Goal: Transaction & Acquisition: Purchase product/service

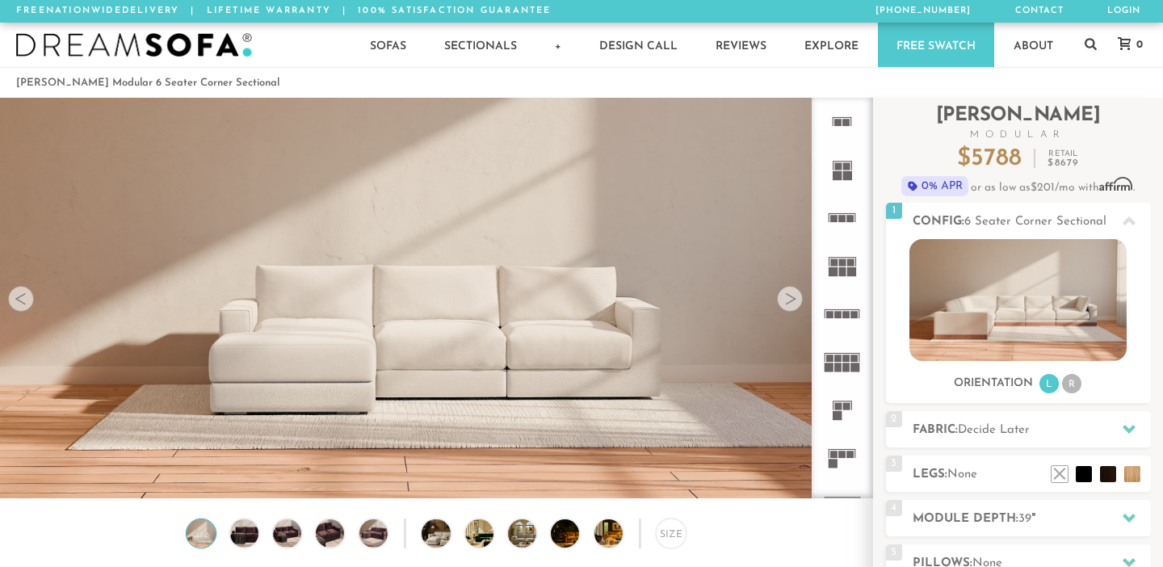
scroll to position [17750, 1163]
click at [1085, 474] on li at bounding box center [1059, 449] width 65 height 65
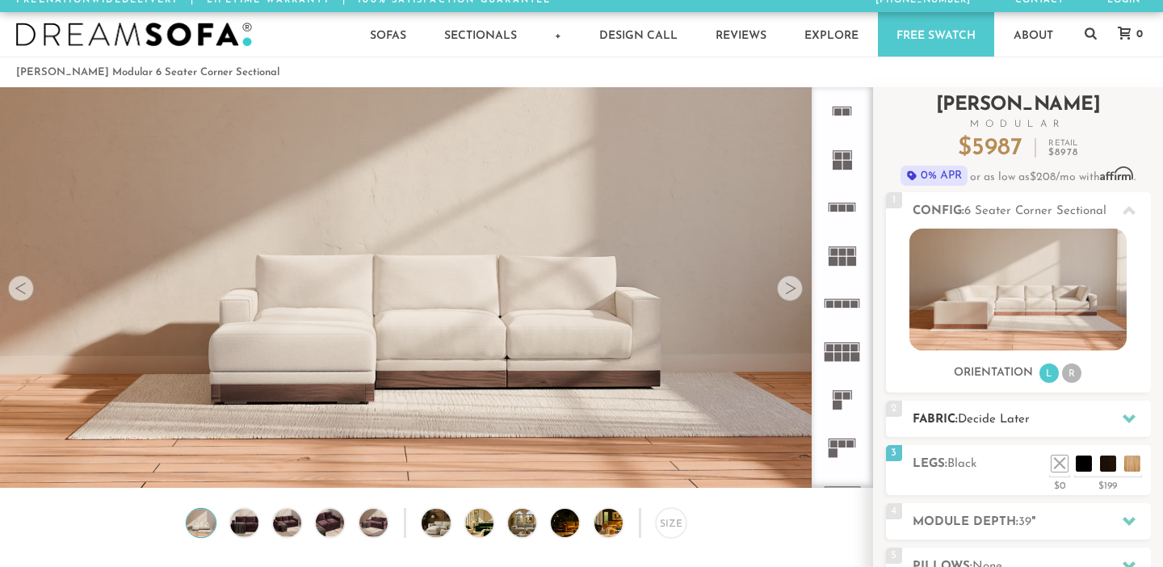
scroll to position [12, 0]
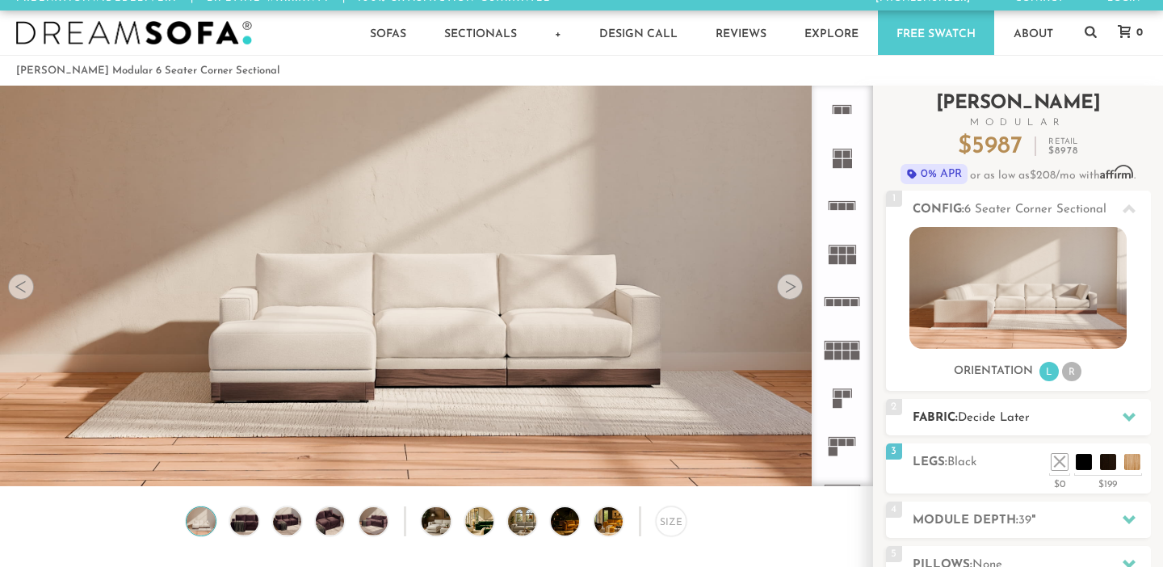
click at [998, 415] on span "Decide Later" at bounding box center [994, 418] width 72 height 12
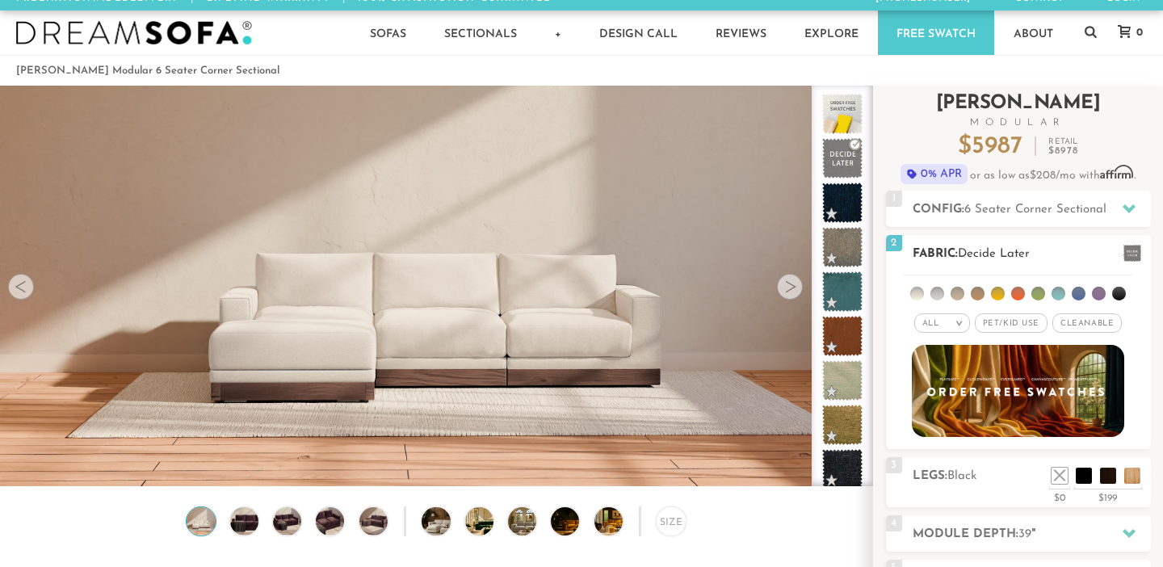
click at [960, 289] on li at bounding box center [957, 294] width 14 height 14
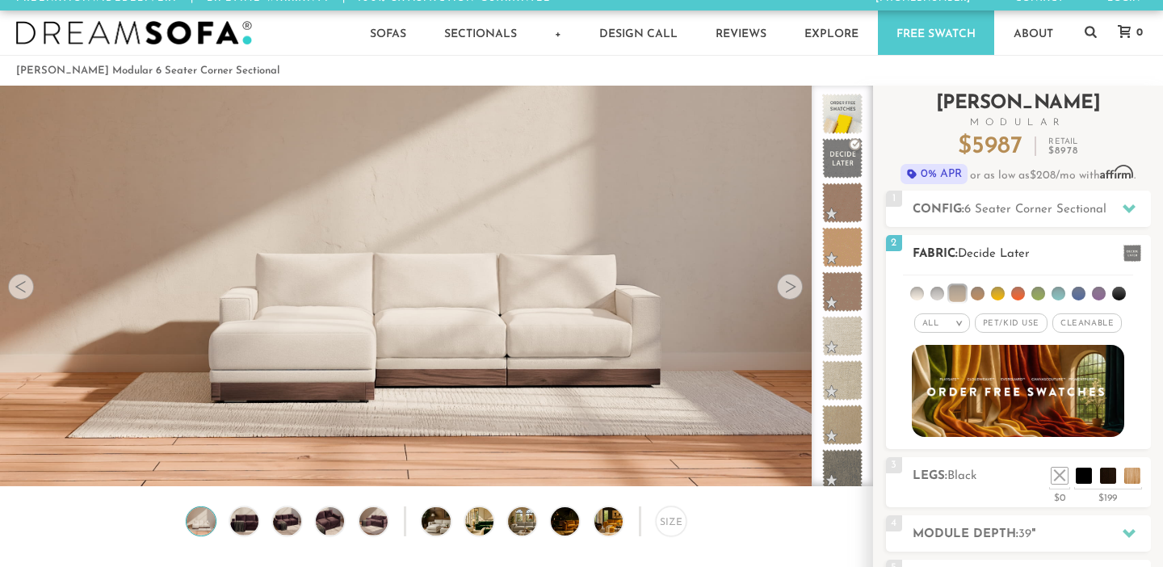
click at [937, 293] on li at bounding box center [937, 294] width 14 height 14
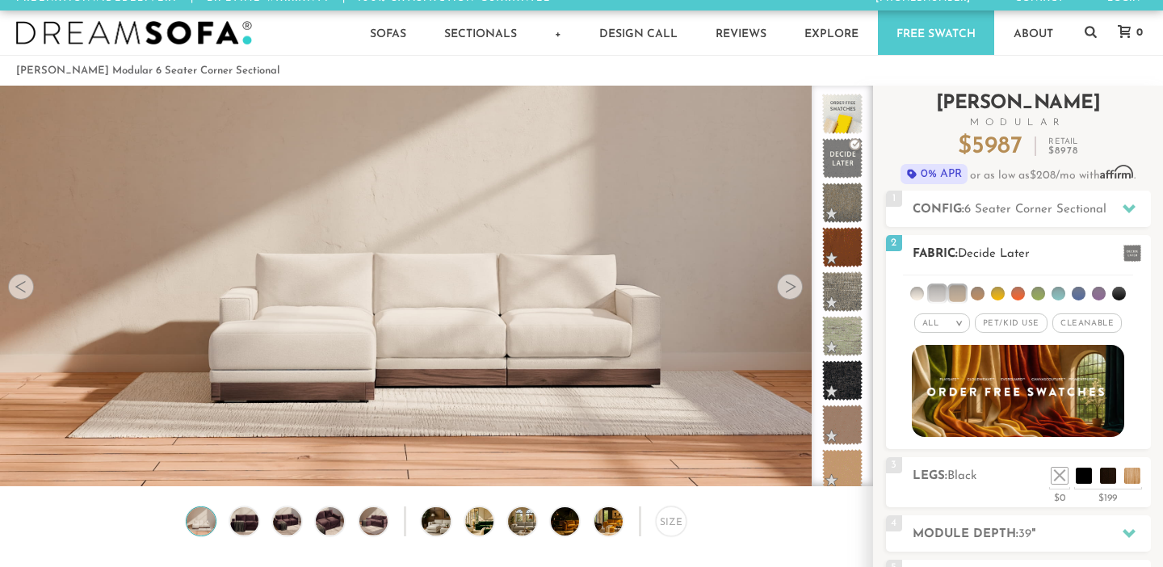
click at [1022, 296] on li at bounding box center [1018, 294] width 14 height 14
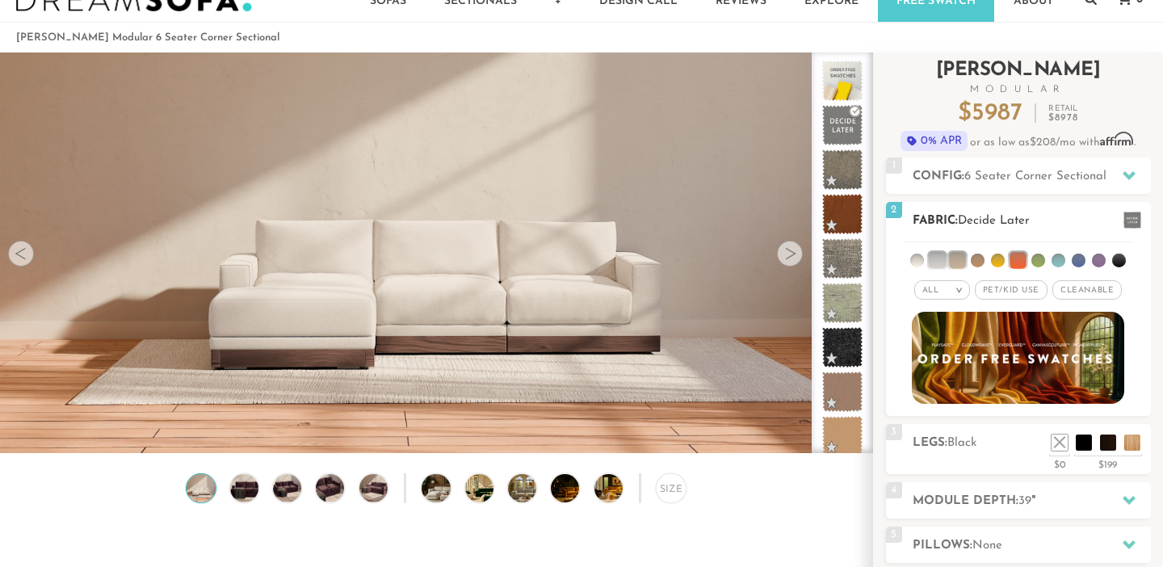
scroll to position [0, 0]
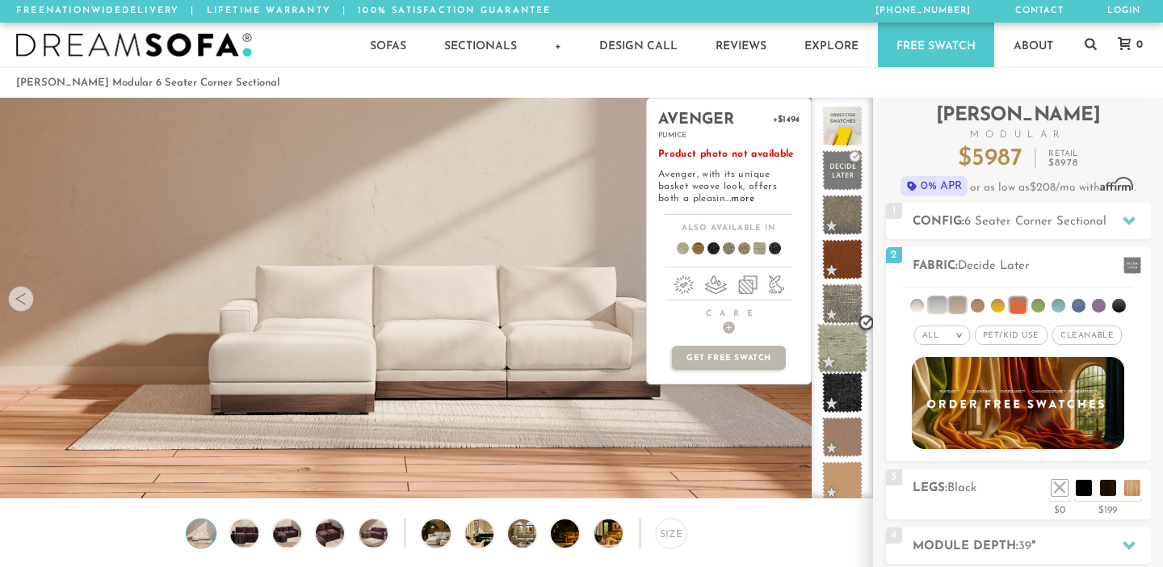
click at [836, 339] on span at bounding box center [842, 348] width 51 height 51
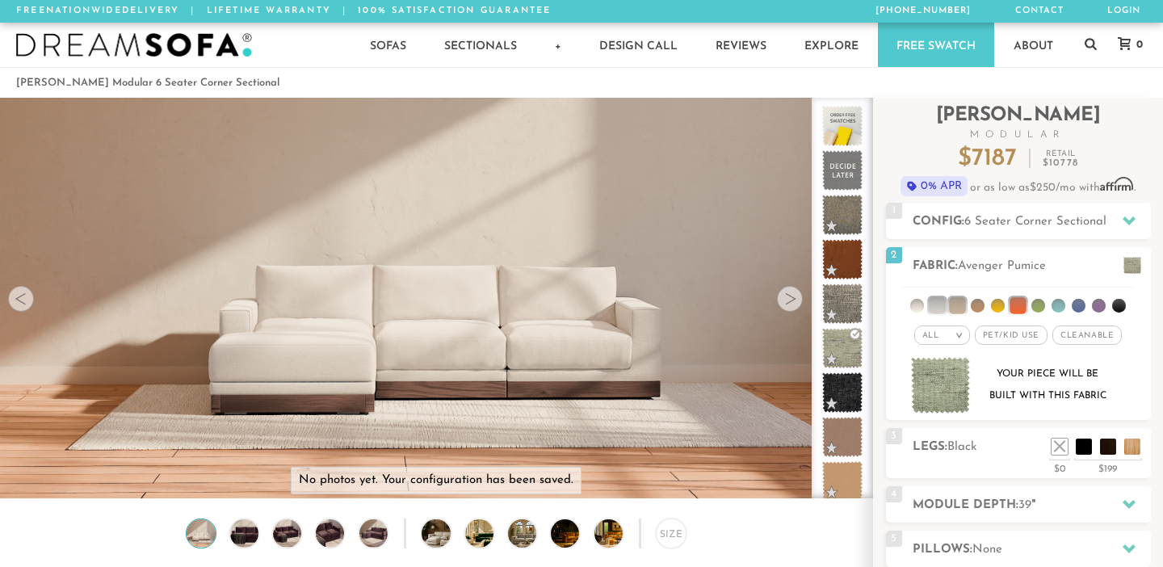
click at [579, 206] on img at bounding box center [436, 173] width 872 height 291
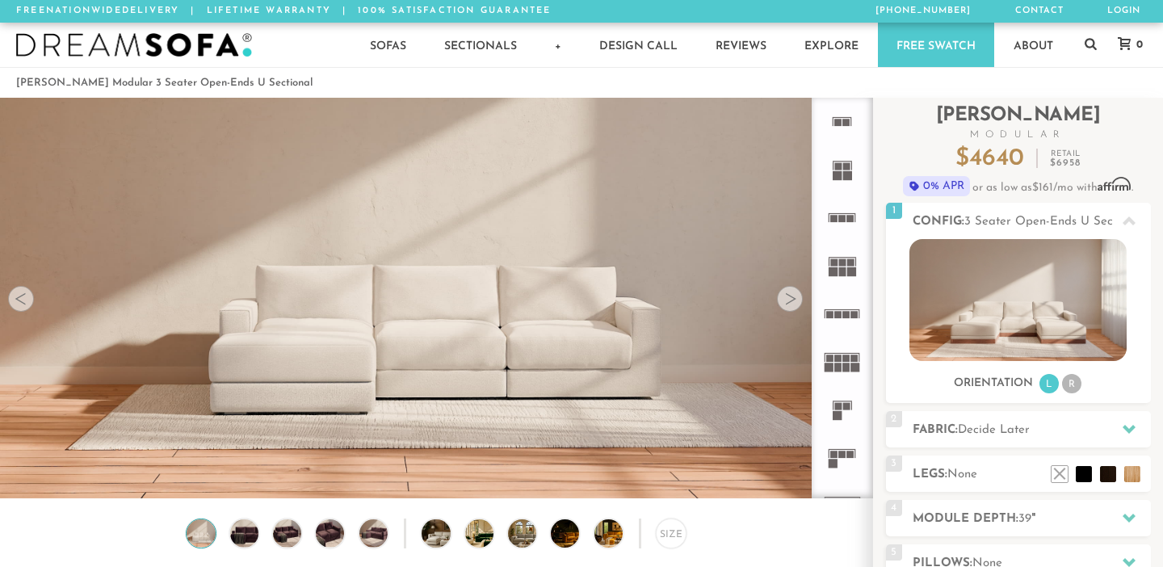
click at [792, 297] on div at bounding box center [790, 299] width 26 height 26
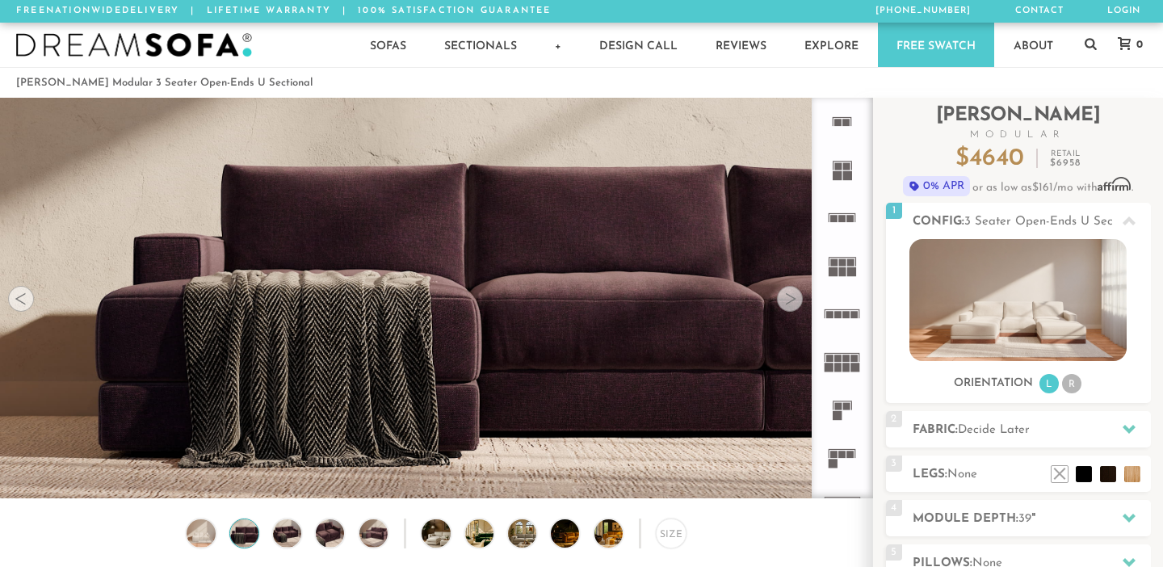
click at [792, 297] on div at bounding box center [790, 299] width 26 height 26
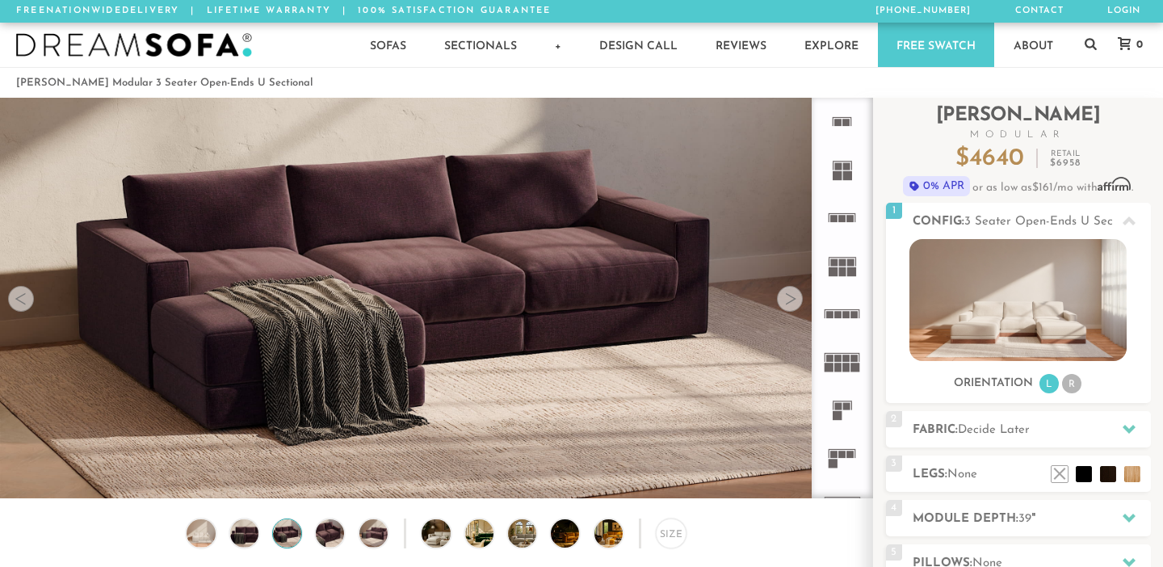
click at [792, 297] on div at bounding box center [790, 299] width 26 height 26
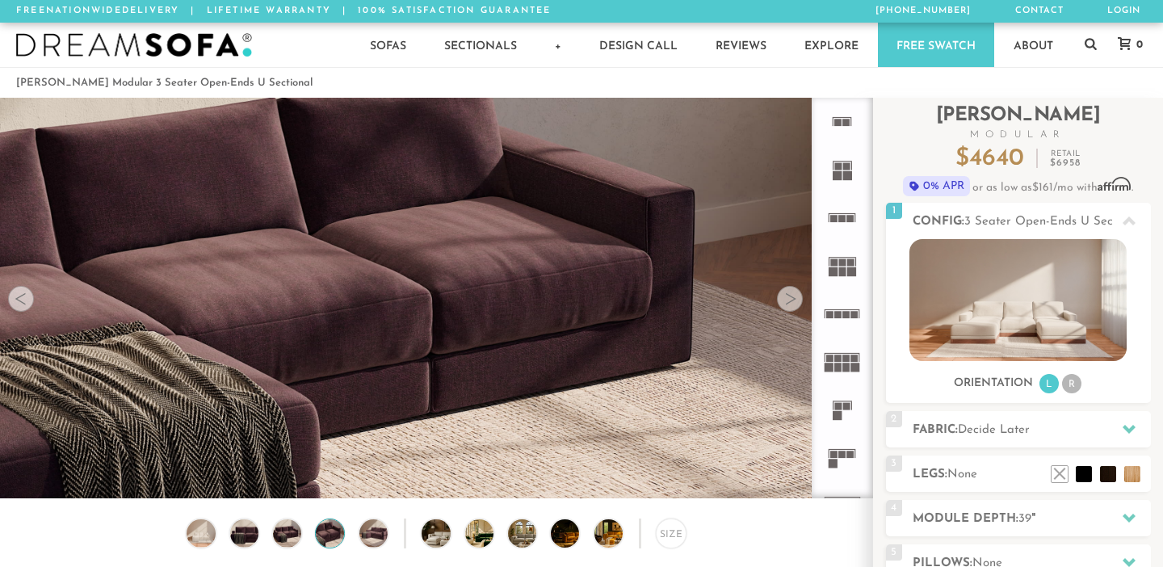
click at [792, 297] on div at bounding box center [790, 299] width 26 height 26
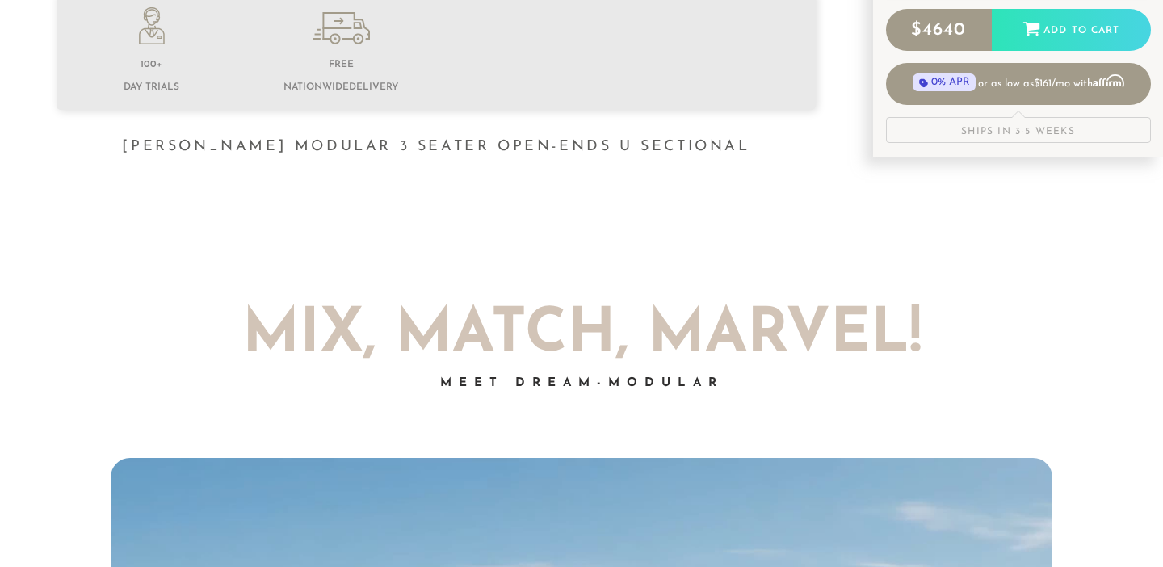
scroll to position [657, 0]
